Goal: Find specific page/section: Find specific page/section

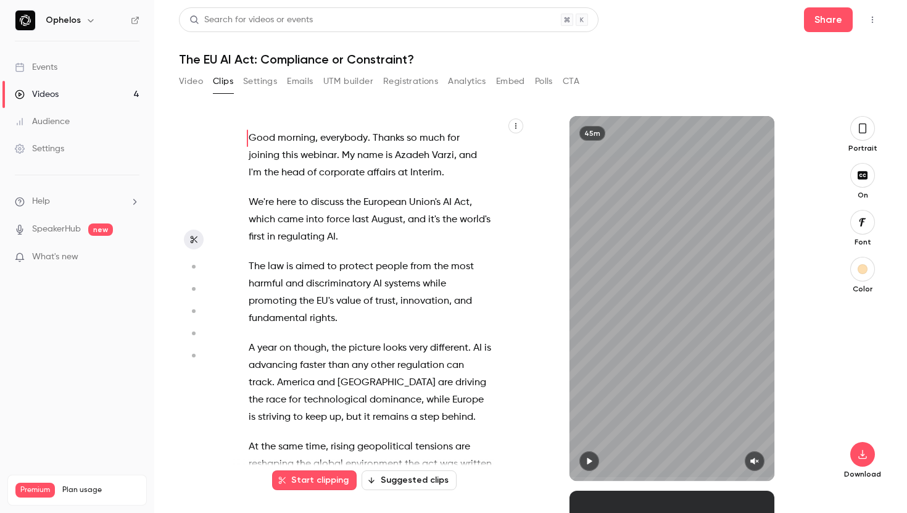
click at [408, 78] on button "Registrations" at bounding box center [410, 82] width 55 height 20
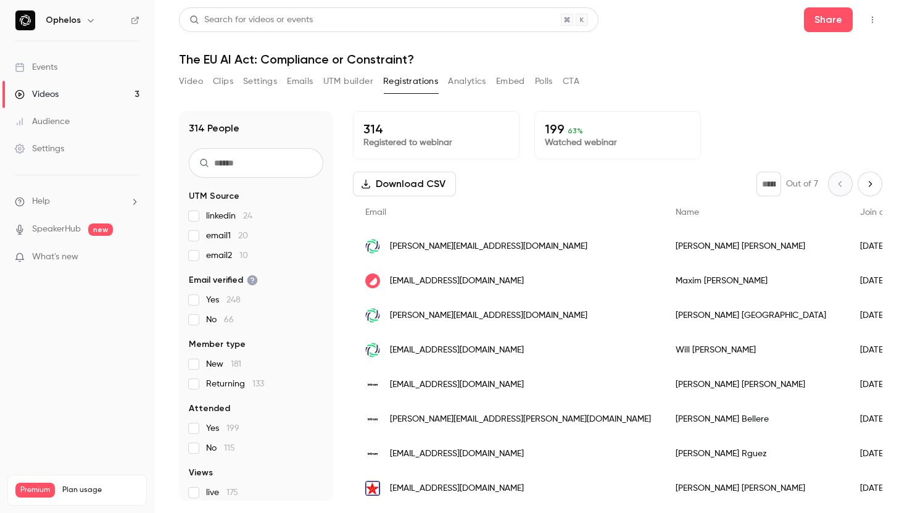
click at [543, 83] on button "Polls" at bounding box center [544, 82] width 18 height 20
